Goal: Information Seeking & Learning: Find specific fact

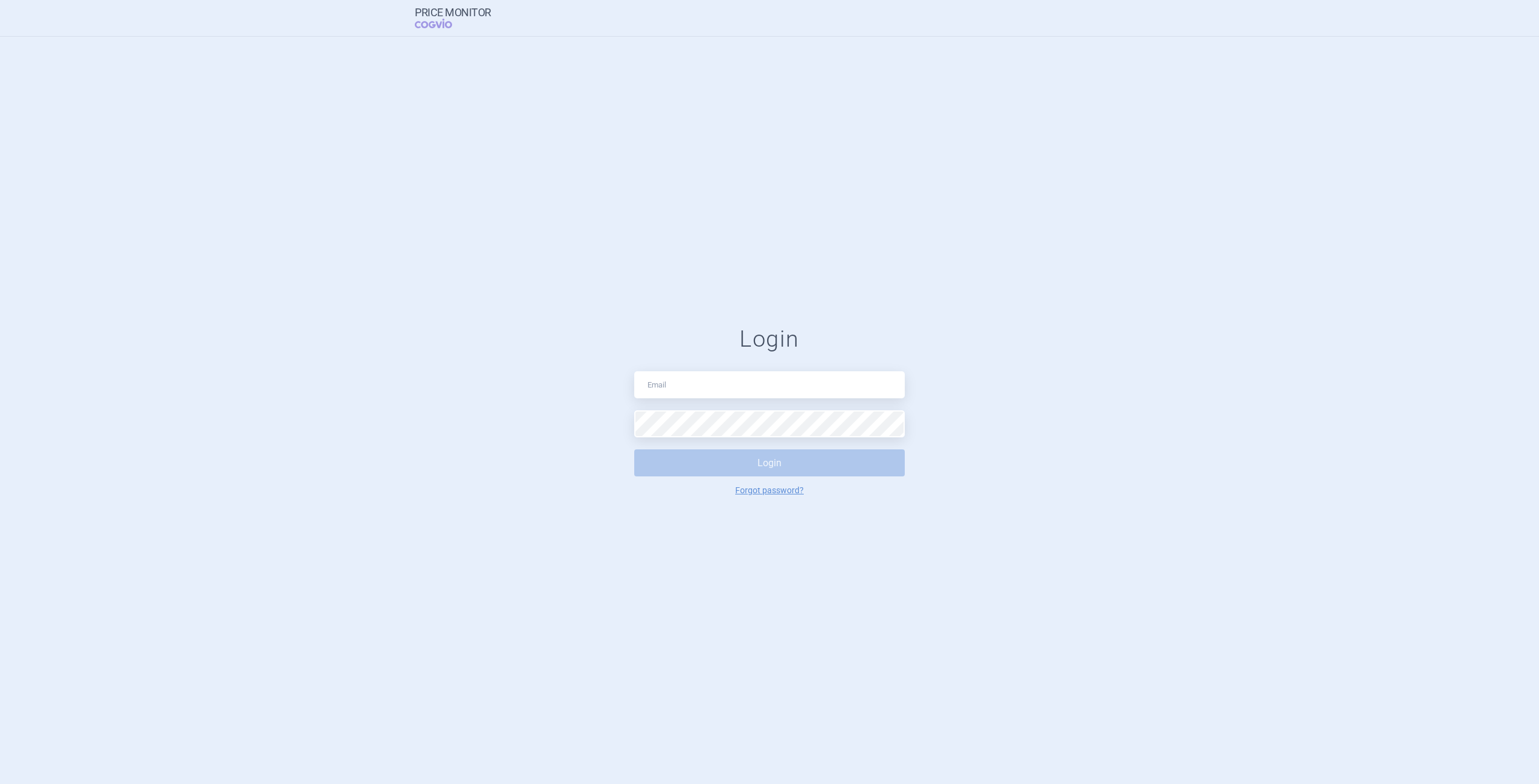
type input "[PERSON_NAME][EMAIL_ADDRESS][PERSON_NAME][DOMAIN_NAME]"
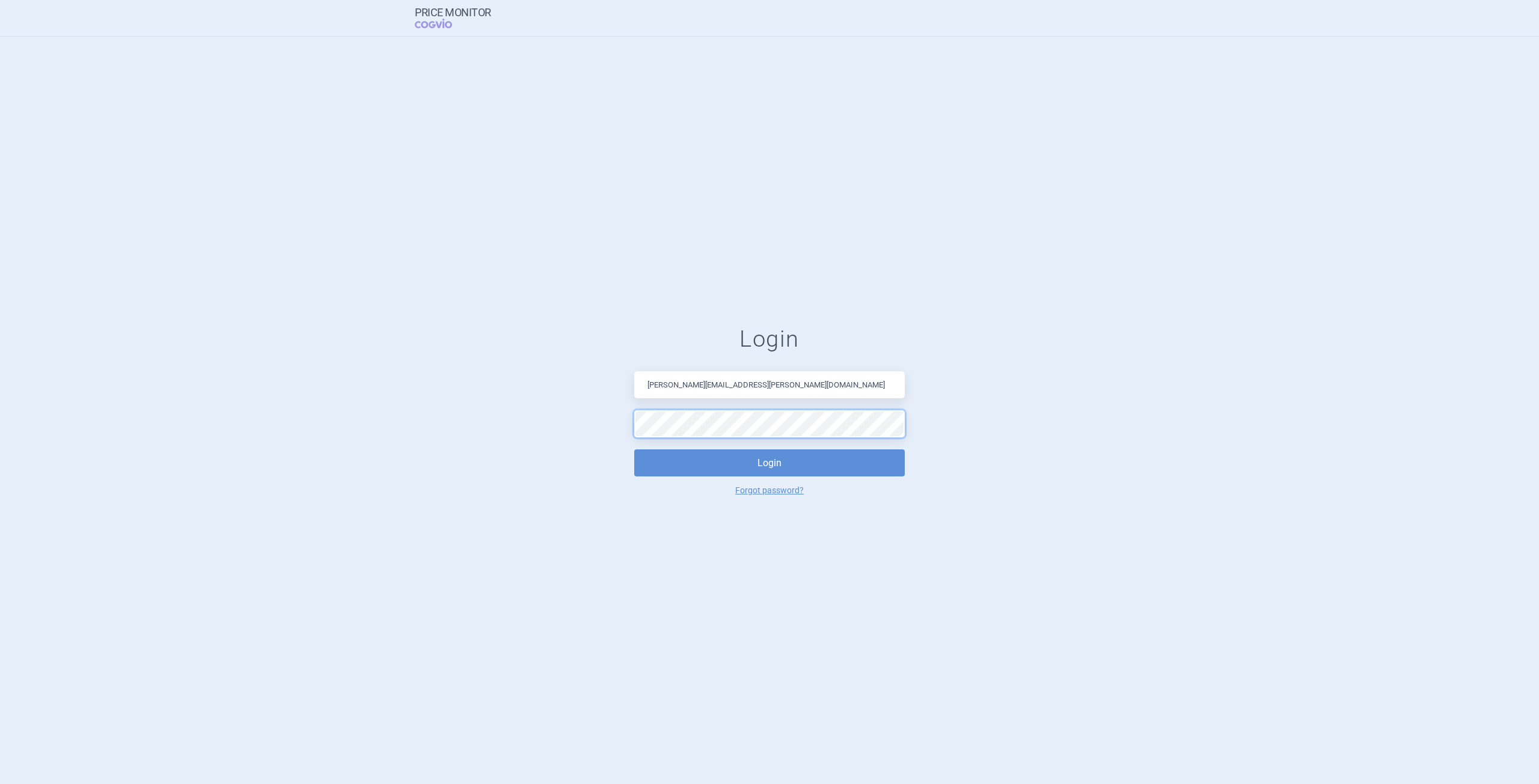
click at [635, 450] on button "Login" at bounding box center [770, 463] width 271 height 27
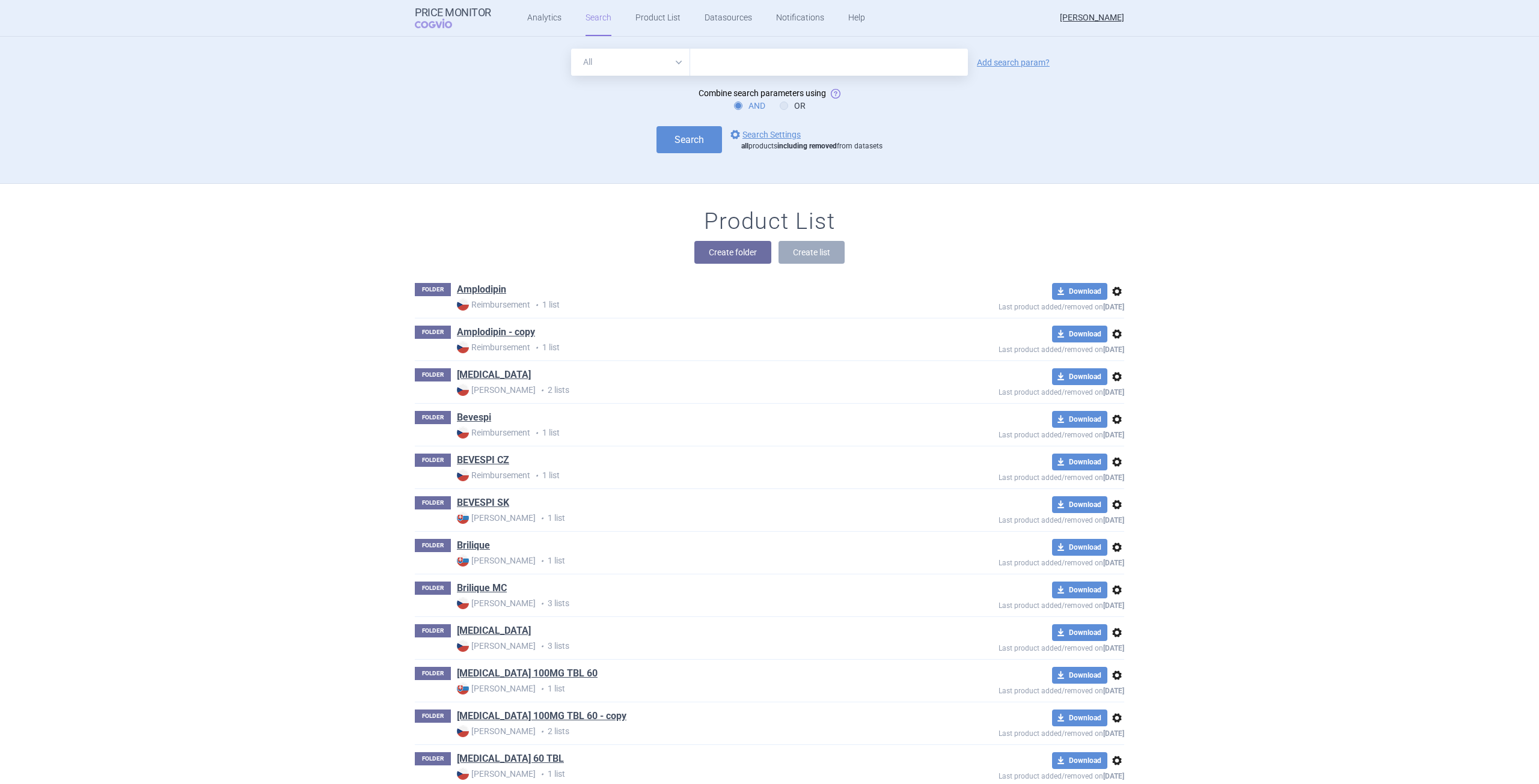
click at [863, 66] on input "text" at bounding box center [829, 62] width 278 height 27
type input "[MEDICAL_DATA]"
click button "Search" at bounding box center [689, 140] width 65 height 27
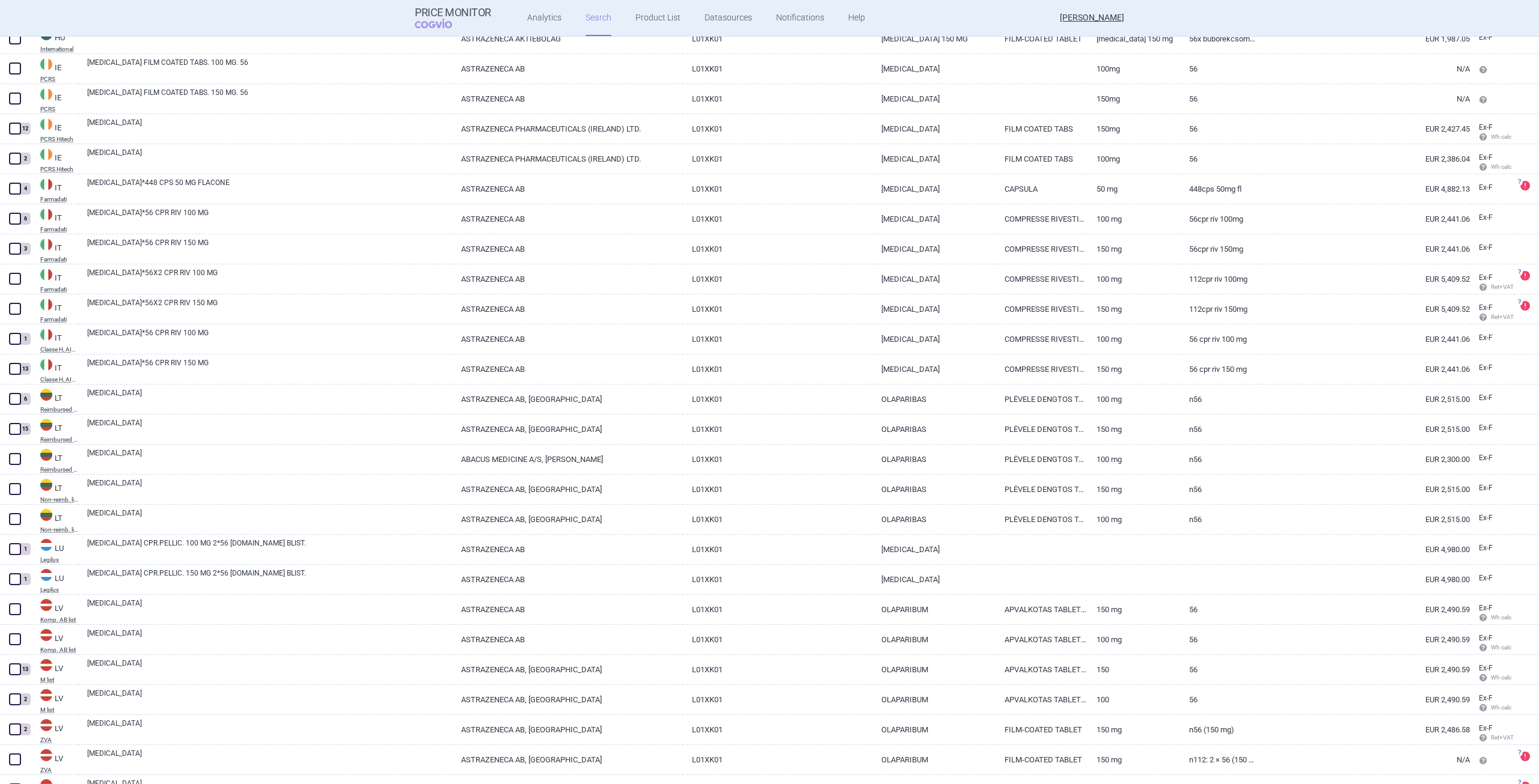
scroll to position [2547, 0]
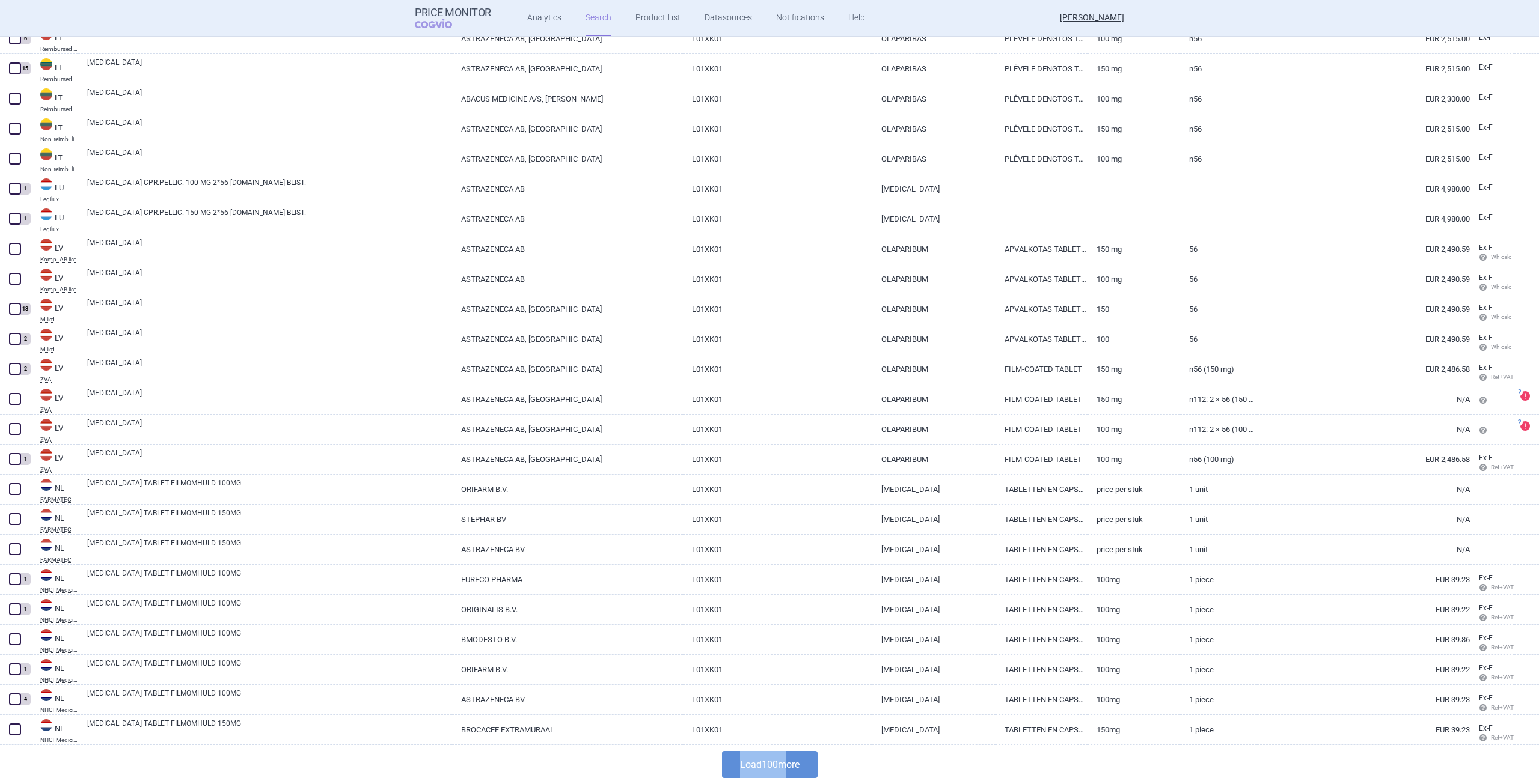
click at [785, 753] on div "Load 100 more" at bounding box center [770, 764] width 1539 height 39
click at [784, 756] on button "Load 100 more" at bounding box center [770, 765] width 95 height 27
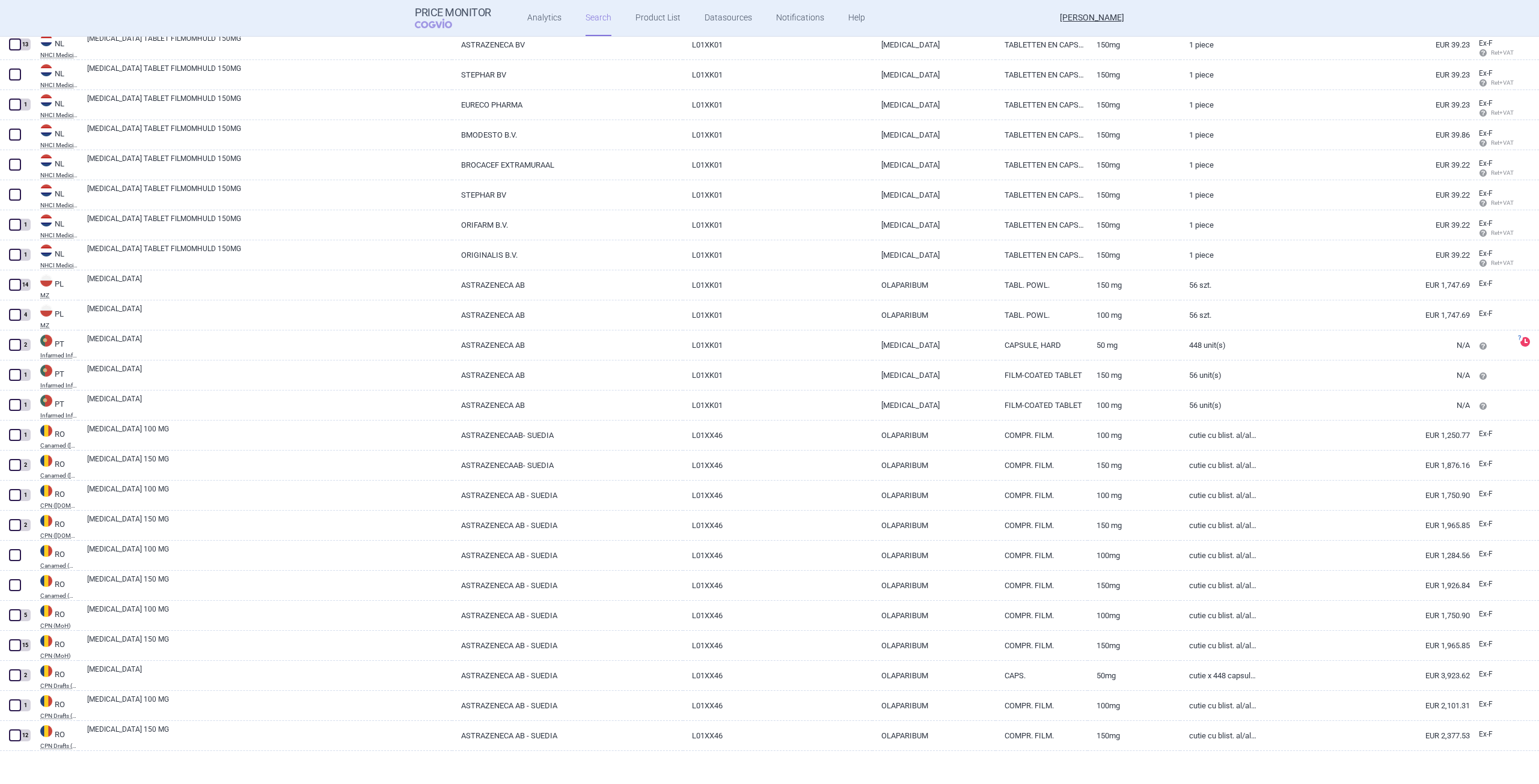
scroll to position [3268, 0]
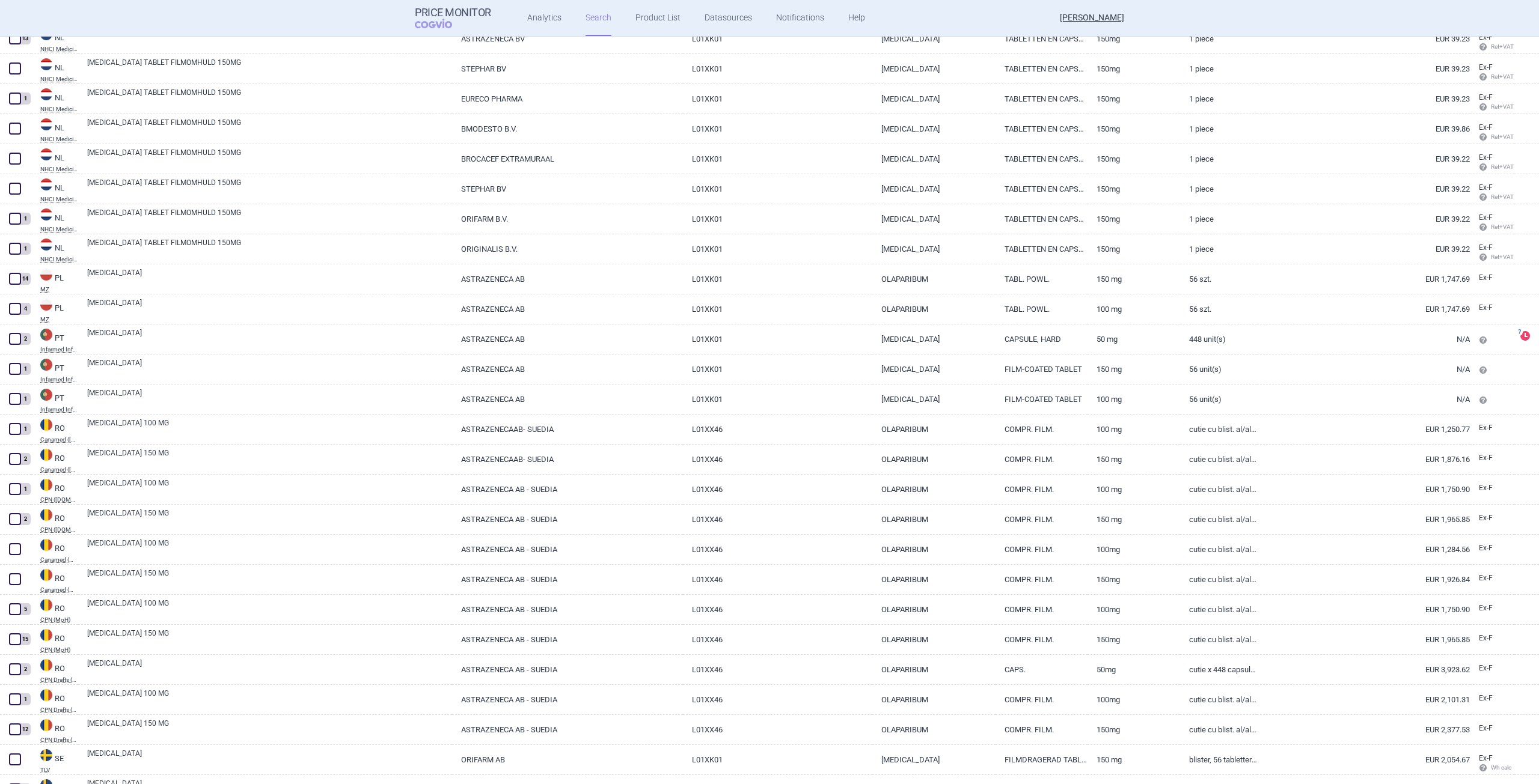
click at [1470, 277] on link "Ex-F" at bounding box center [1492, 278] width 44 height 18
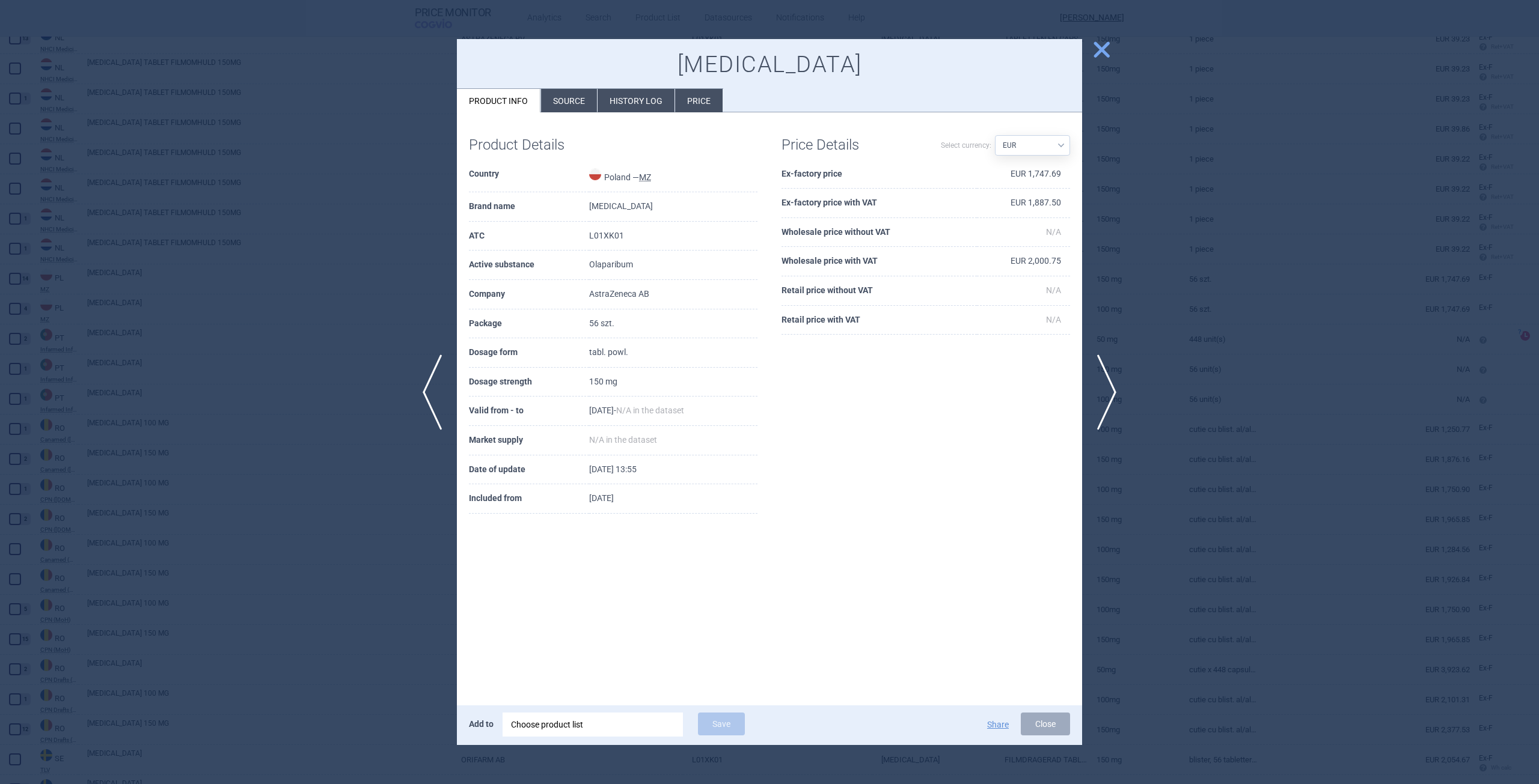
click at [1045, 151] on select "Source AED AUD BGN BHD BOB BRL CAD CHF CNY COP CZK DKK DZD EUR GBP HUF ILS INR …" at bounding box center [1033, 145] width 75 height 20
select select "PLN"
click at [995, 135] on select "Source AED AUD BGN BHD BOB BRL CAD CHF CNY COP CZK DKK DZD EUR GBP HUF ILS INR …" at bounding box center [1033, 145] width 75 height 20
